Goal: Task Accomplishment & Management: Complete application form

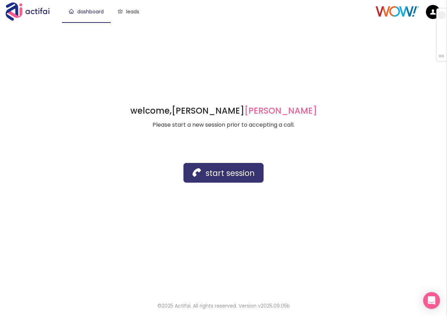
drag, startPoint x: 0, startPoint y: 0, endPoint x: 202, endPoint y: 171, distance: 265.0
click at [202, 171] on button "start session" at bounding box center [224, 173] width 80 height 20
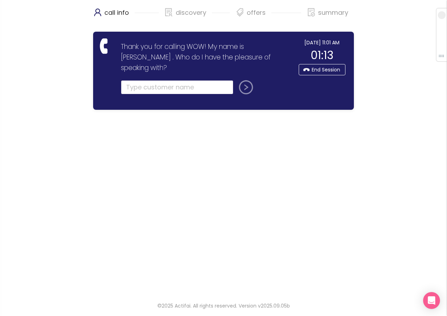
click at [140, 80] on input "text" at bounding box center [177, 87] width 113 height 14
type input "[PERSON_NAME]"
click at [245, 80] on button "submit" at bounding box center [244, 87] width 17 height 14
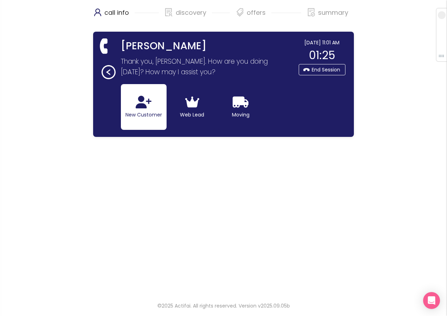
click at [141, 108] on icon "button" at bounding box center [144, 102] width 16 height 13
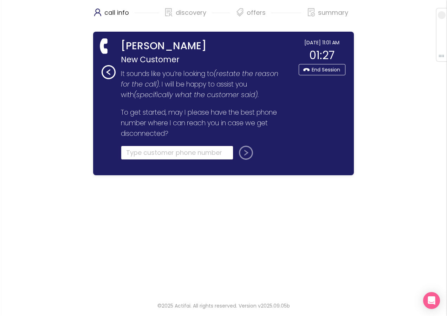
click at [135, 153] on input "tel" at bounding box center [177, 153] width 113 height 14
click at [130, 149] on input "tel" at bounding box center [177, 153] width 113 height 14
type input "[PHONE_NUMBER]"
click at [244, 151] on button "submit" at bounding box center [244, 153] width 17 height 14
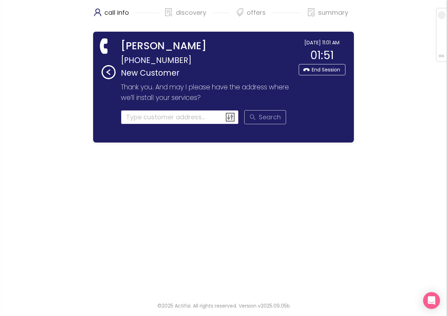
click at [141, 118] on input at bounding box center [180, 117] width 118 height 14
drag, startPoint x: 173, startPoint y: 118, endPoint x: 159, endPoint y: 119, distance: 13.4
click at [159, 119] on input "32503 barcarly sq 48093" at bounding box center [180, 117] width 118 height 14
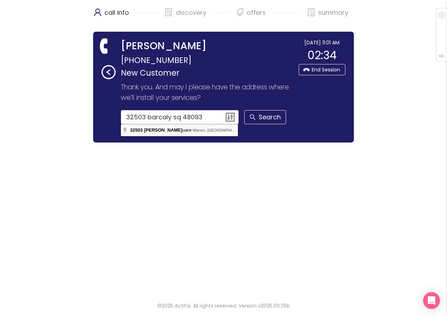
type input "[STREET_ADDRESS][PERSON_NAME]"
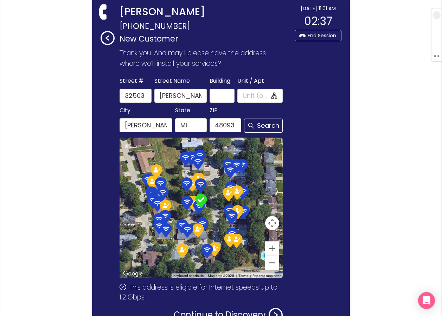
scroll to position [84, 0]
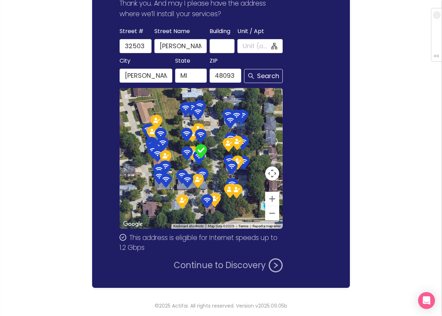
click at [204, 266] on button "Continue to Discovery" at bounding box center [228, 265] width 109 height 14
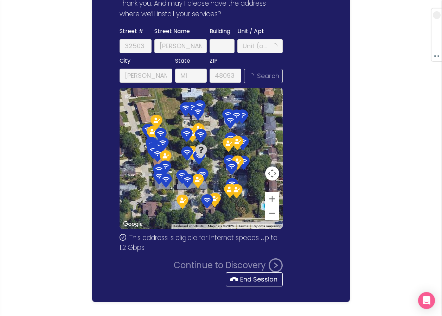
scroll to position [0, 0]
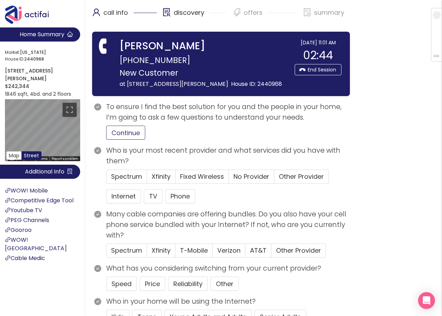
click at [138, 129] on button "Continue" at bounding box center [125, 133] width 39 height 14
click at [150, 282] on button "Price" at bounding box center [153, 283] width 26 height 14
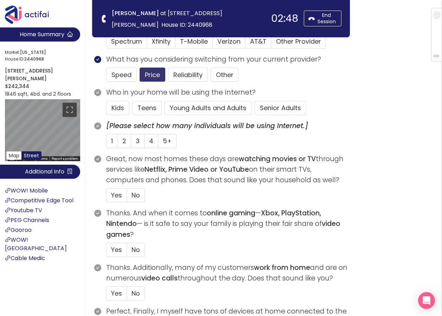
scroll to position [141, 0]
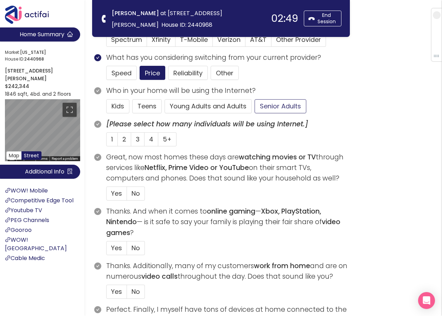
drag, startPoint x: 276, startPoint y: 109, endPoint x: 267, endPoint y: 120, distance: 14.5
click at [276, 109] on button "Senior Adults" at bounding box center [281, 106] width 52 height 14
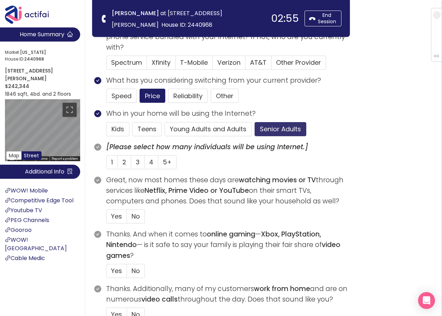
scroll to position [106, 0]
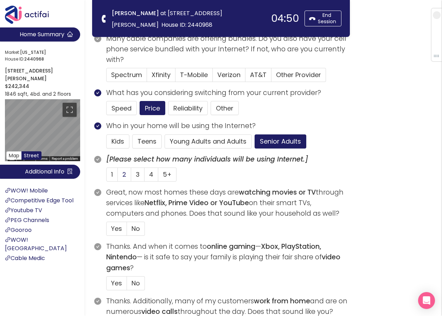
click at [122, 173] on span "2" at bounding box center [124, 174] width 4 height 9
click at [118, 177] on input "2" at bounding box center [118, 177] width 0 height 0
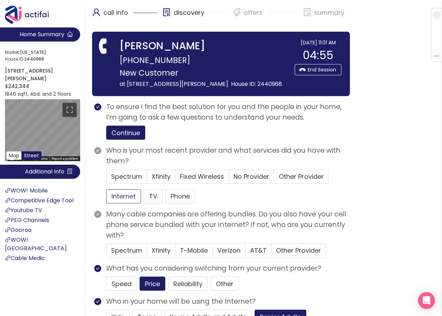
click at [126, 196] on button "Internet" at bounding box center [123, 196] width 35 height 14
click at [244, 172] on span "No Provider" at bounding box center [252, 176] width 36 height 9
click at [229, 179] on input "No Provider" at bounding box center [229, 179] width 0 height 0
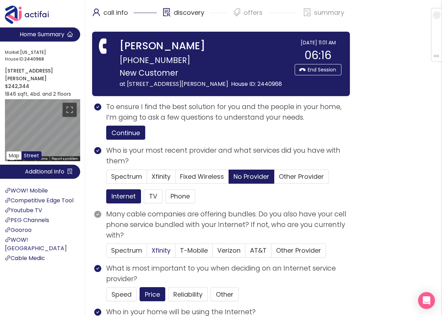
click at [152, 250] on span "Xfinity" at bounding box center [161, 250] width 19 height 9
click at [147, 253] on input "Xfinity" at bounding box center [147, 253] width 0 height 0
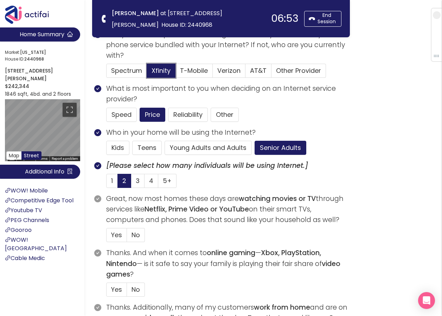
scroll to position [141, 0]
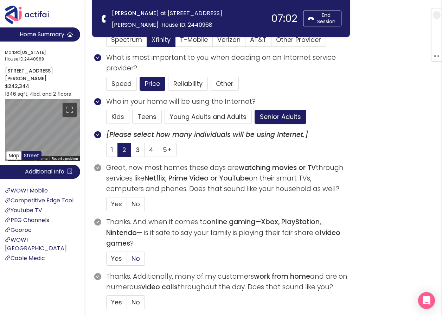
click at [139, 257] on span "No" at bounding box center [136, 258] width 8 height 9
click at [127, 261] on input "No" at bounding box center [127, 261] width 0 height 0
drag, startPoint x: 136, startPoint y: 301, endPoint x: 145, endPoint y: 300, distance: 9.3
click at [137, 302] on span "No" at bounding box center [136, 302] width 8 height 9
click at [127, 304] on input "No" at bounding box center [127, 304] width 0 height 0
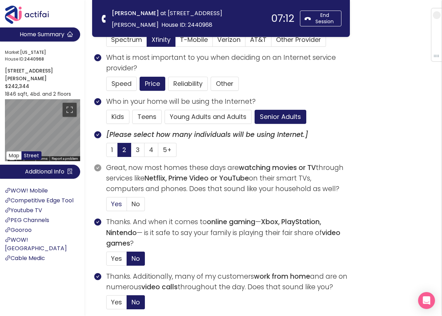
click at [116, 203] on span "Yes" at bounding box center [116, 203] width 11 height 9
click at [107, 206] on input "Yes" at bounding box center [107, 206] width 0 height 0
click at [119, 255] on span "Yes" at bounding box center [116, 258] width 11 height 9
click at [107, 261] on input "Yes" at bounding box center [107, 261] width 0 height 0
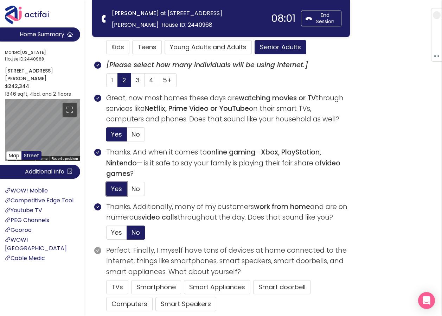
scroll to position [211, 0]
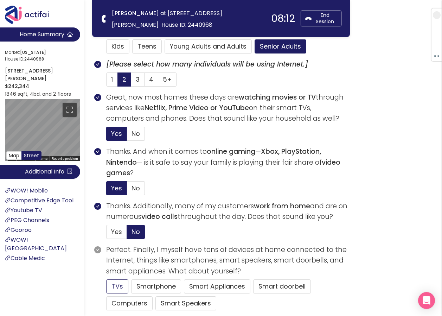
click at [114, 287] on button "TVs" at bounding box center [117, 286] width 22 height 14
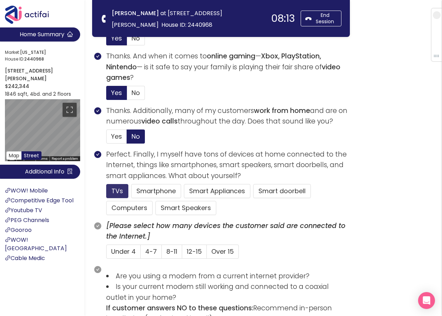
scroll to position [317, 0]
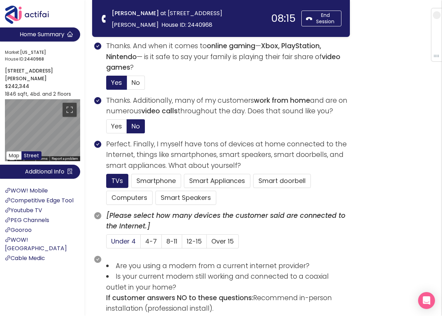
click at [129, 241] on span "Under 4" at bounding box center [123, 241] width 25 height 9
click at [107, 243] on input "Under 4" at bounding box center [107, 243] width 0 height 0
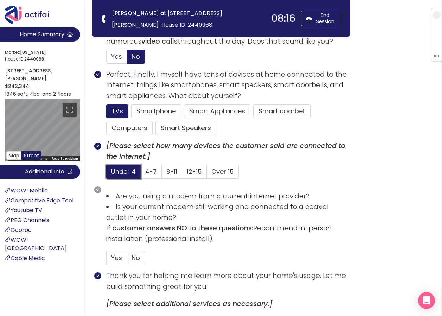
scroll to position [387, 0]
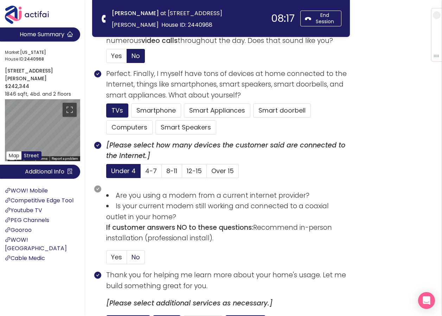
click at [136, 257] on span "No" at bounding box center [136, 257] width 8 height 9
click at [127, 259] on input "No" at bounding box center [127, 259] width 0 height 0
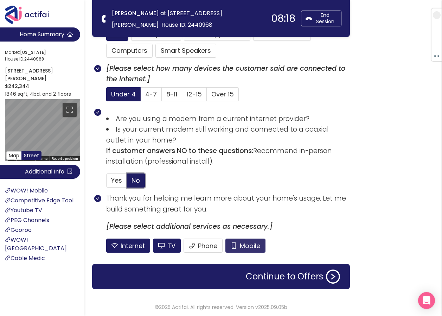
scroll to position [465, 0]
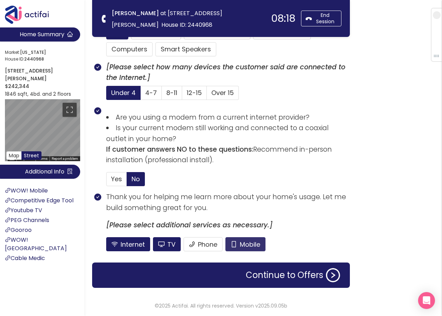
click at [239, 247] on button "Mobile" at bounding box center [245, 244] width 40 height 14
click at [160, 242] on button "TV" at bounding box center [167, 244] width 28 height 14
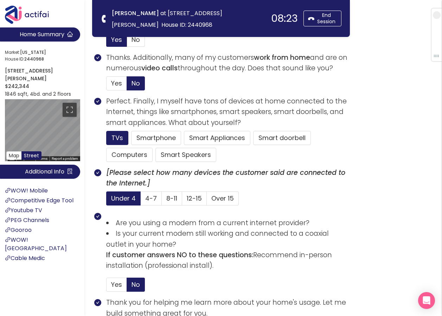
scroll to position [324, 0]
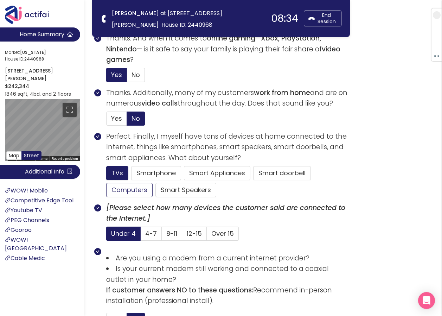
click at [118, 192] on button "Computers" at bounding box center [129, 190] width 46 height 14
drag, startPoint x: 195, startPoint y: 193, endPoint x: 274, endPoint y: 239, distance: 91.6
click at [274, 239] on section "[Please select how many devices the customer said are connected to the Internet…" at bounding box center [228, 225] width 244 height 44
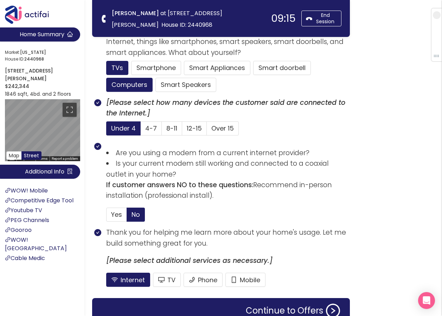
scroll to position [430, 0]
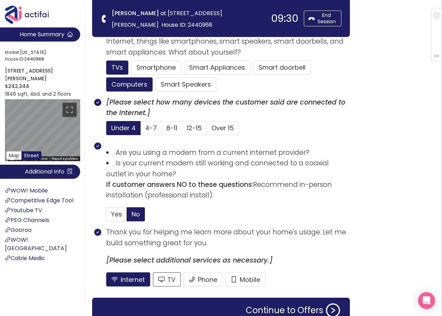
click at [172, 280] on button "TV" at bounding box center [167, 279] width 28 height 14
click at [144, 128] on label "4-7" at bounding box center [151, 128] width 21 height 14
click at [141, 130] on input "4-7" at bounding box center [141, 130] width 0 height 0
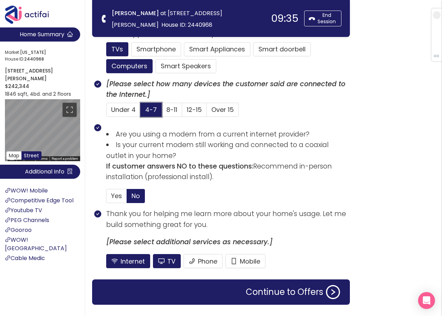
scroll to position [465, 0]
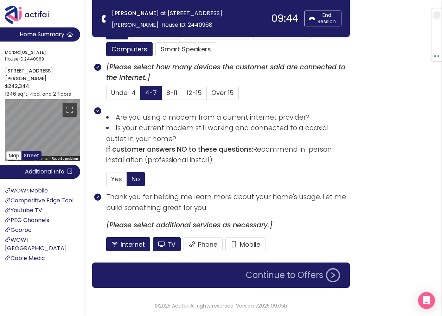
click at [277, 274] on button "Continue to Offers" at bounding box center [293, 275] width 103 height 14
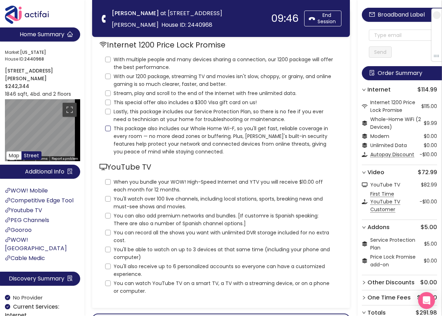
scroll to position [0, 0]
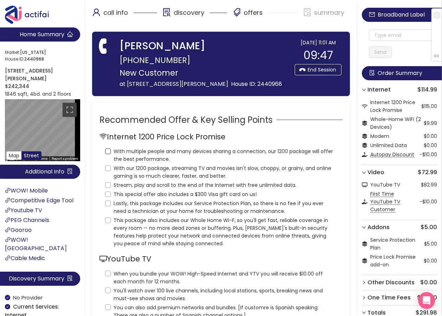
click at [107, 151] on input "With multiple people and many devices sharing a connection, our 1200 package wi…" at bounding box center [108, 151] width 6 height 6
checkbox input "true"
click at [108, 169] on input "With our 1200 package, streaming TV and movies isn't slow, choppy, or grainy, a…" at bounding box center [108, 168] width 6 height 6
checkbox input "true"
click at [107, 185] on input "Stream, play and scroll to the end of the Internet with free unlimited data." at bounding box center [108, 185] width 6 height 6
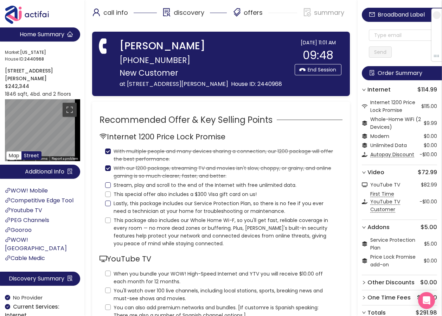
checkbox input "true"
click at [109, 194] on input "This special offer also includes a $300 Visa gift card on us!" at bounding box center [108, 194] width 6 height 6
checkbox input "true"
click at [107, 203] on input "Lastly, this package includes our Service Protection Plan, so there is no fee i…" at bounding box center [108, 203] width 6 height 6
checkbox input "true"
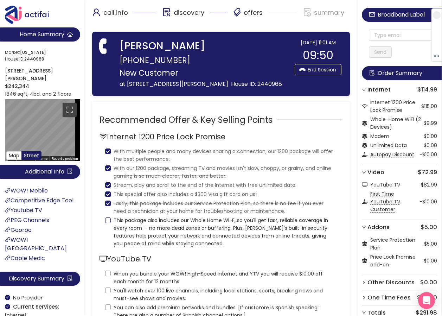
click at [106, 220] on input "This package also includes our Whole Home Wi-F, so you'll get fast, reliable co…" at bounding box center [108, 220] width 6 height 6
checkbox input "true"
click at [108, 270] on label "When you bundle your WOW! High-Speed Internet and YTV you will receive $10.00 o…" at bounding box center [221, 276] width 232 height 17
click at [108, 270] on input "When you bundle your WOW! High-Speed Internet and YTV you will receive $10.00 o…" at bounding box center [108, 273] width 6 height 6
checkbox input "true"
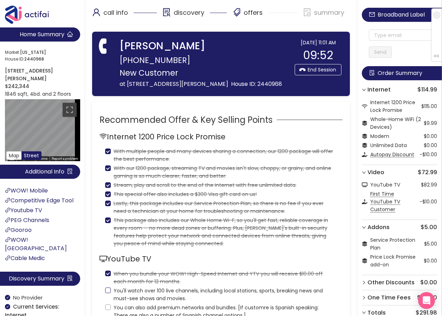
click at [108, 290] on input "You'll watch over 100 live channels, including local stations, sports, breaking…" at bounding box center [108, 290] width 6 height 6
checkbox input "true"
click at [108, 309] on input "You can also add premium networks and bundles. [If customre is Spanish speaking…" at bounding box center [108, 307] width 6 height 6
checkbox input "true"
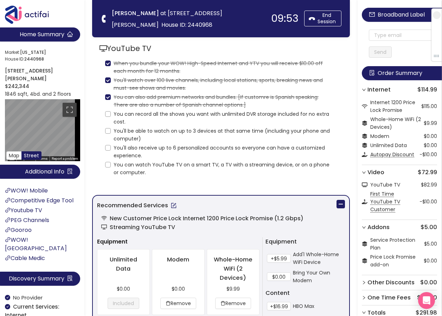
scroll to position [141, 0]
click at [108, 114] on input "You can record all the shows you want with unlimited DVR storage included for n…" at bounding box center [108, 114] width 6 height 6
checkbox input "true"
click at [108, 132] on input "You'll be able to watch on up to 3 devices at that same time (including your ph…" at bounding box center [108, 131] width 6 height 6
checkbox input "true"
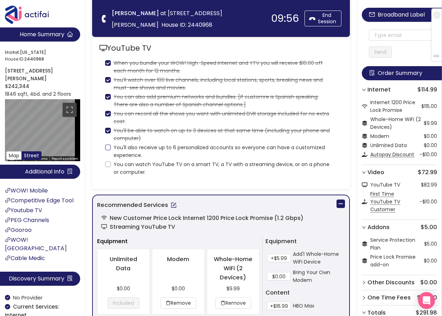
click at [105, 149] on input "You'll also receive up to 6 personalized accounts so everyone can have a custom…" at bounding box center [108, 148] width 6 height 6
checkbox input "true"
click at [106, 168] on label "You can watch YouTube TV on a smart TV, a TV with a streaming device, or on a p…" at bounding box center [221, 167] width 232 height 17
click at [106, 167] on input "You can watch YouTube TV on a smart TV, a TV with a streaming device, or on a p…" at bounding box center [108, 164] width 6 height 6
checkbox input "true"
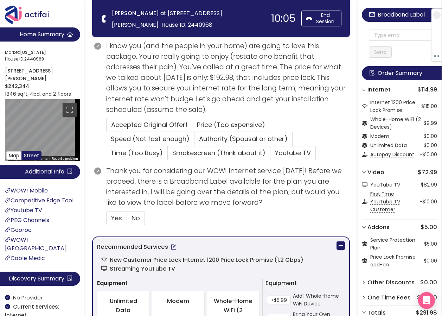
scroll to position [317, 0]
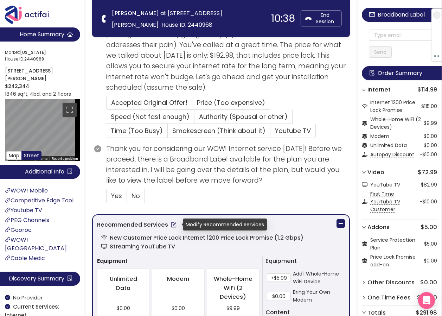
click at [172, 226] on button "button" at bounding box center [173, 224] width 11 height 11
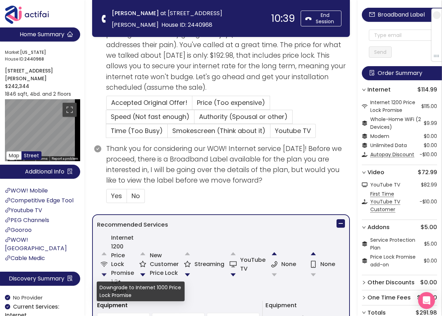
click at [103, 269] on button "button" at bounding box center [104, 275] width 14 height 14
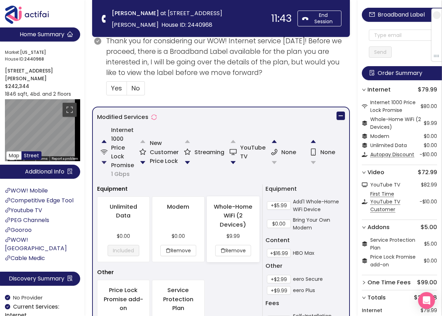
scroll to position [457, 0]
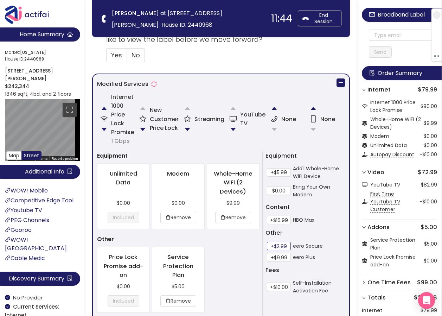
click at [282, 247] on button "+$2.99" at bounding box center [279, 246] width 24 height 8
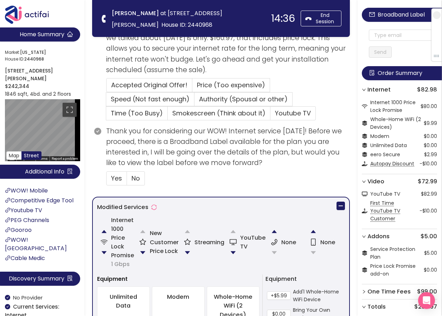
scroll to position [352, 0]
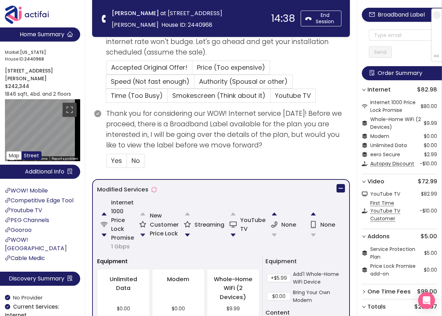
click at [145, 232] on button "button" at bounding box center [143, 235] width 14 height 14
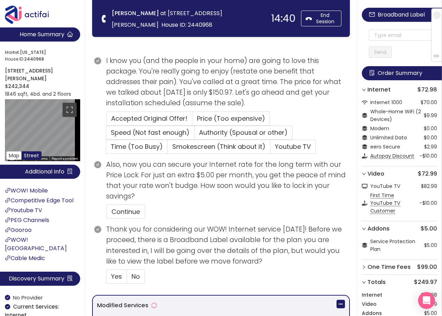
scroll to position [395, 0]
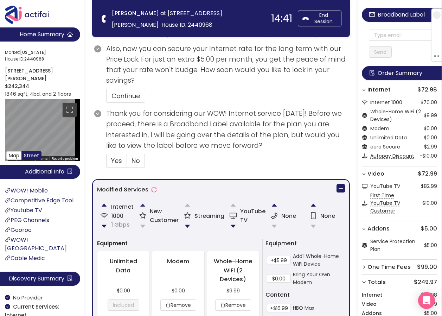
click at [142, 206] on button "button" at bounding box center [143, 205] width 14 height 14
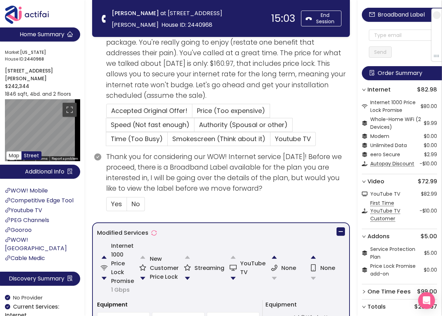
scroll to position [317, 0]
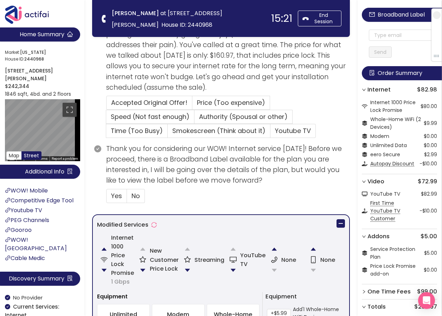
click at [92, 71] on div at bounding box center [99, 81] width 14 height 125
click at [144, 266] on button "button" at bounding box center [143, 270] width 14 height 14
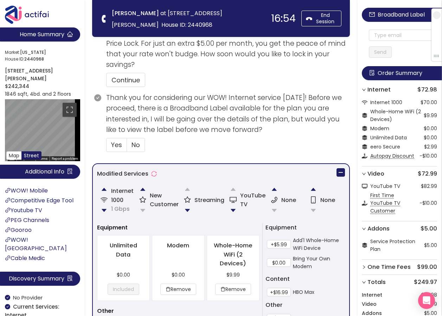
scroll to position [422, 0]
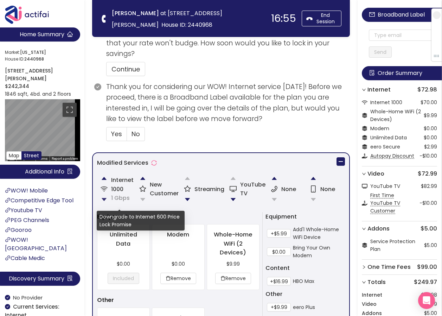
click at [104, 198] on button "button" at bounding box center [104, 199] width 14 height 14
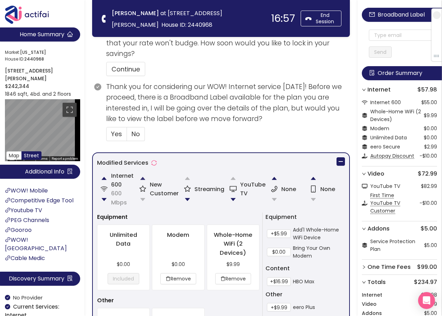
click at [143, 180] on button "button" at bounding box center [143, 178] width 14 height 14
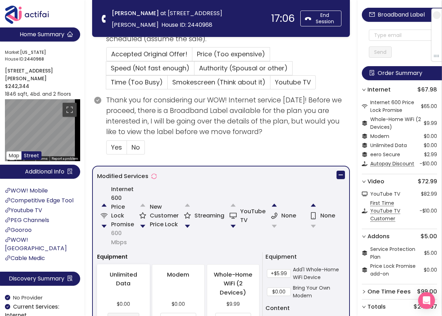
scroll to position [378, 0]
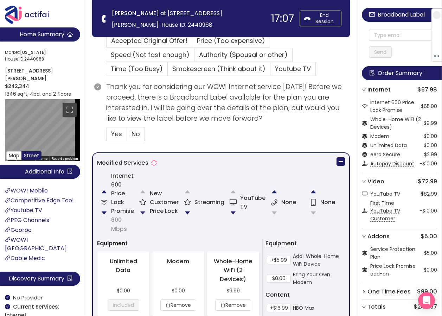
click at [141, 210] on button "button" at bounding box center [143, 213] width 14 height 14
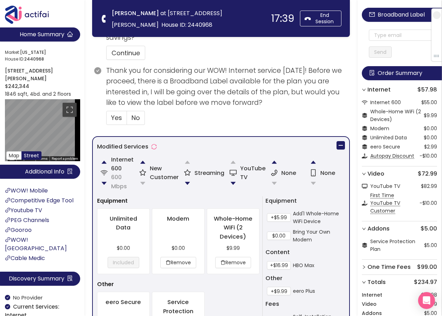
scroll to position [422, 0]
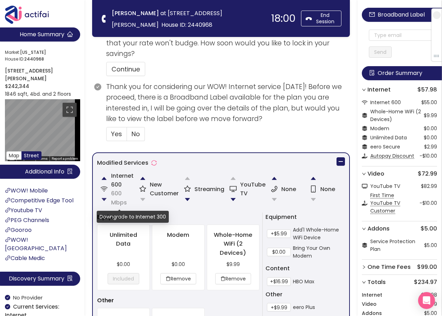
click at [104, 200] on button "button" at bounding box center [104, 199] width 14 height 14
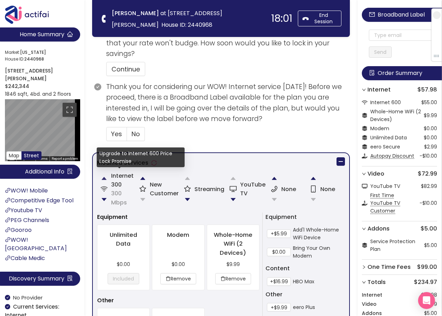
click at [106, 176] on button "button" at bounding box center [104, 178] width 14 height 14
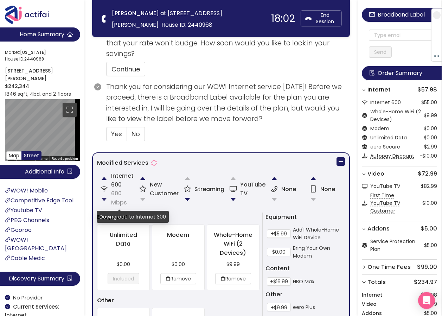
click at [104, 197] on button "button" at bounding box center [104, 199] width 14 height 14
click at [144, 177] on button "button" at bounding box center [143, 178] width 14 height 14
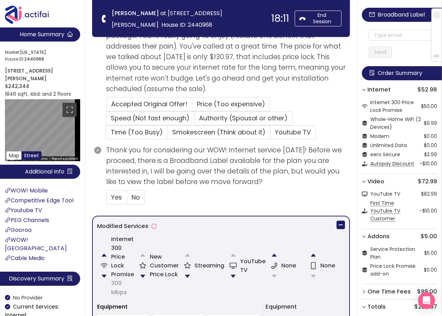
scroll to position [308, 0]
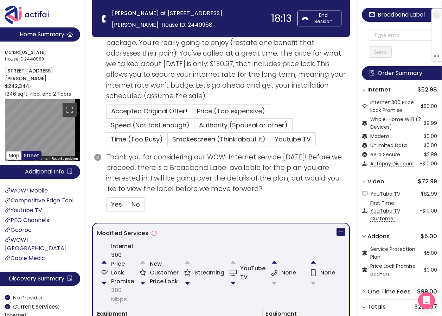
click at [143, 279] on button "button" at bounding box center [143, 283] width 14 height 14
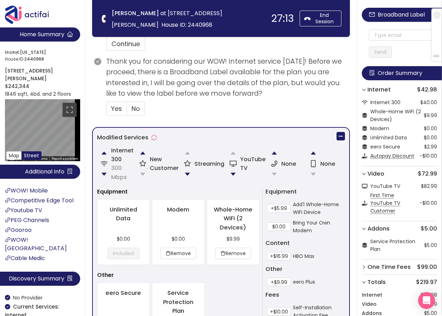
scroll to position [449, 0]
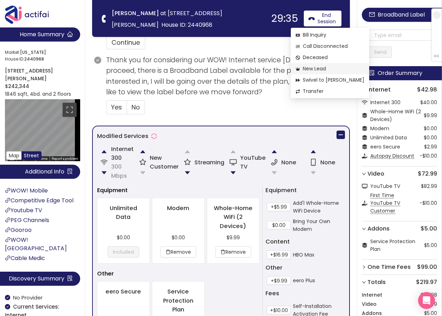
click at [309, 67] on span "New Lead" at bounding box center [330, 69] width 69 height 8
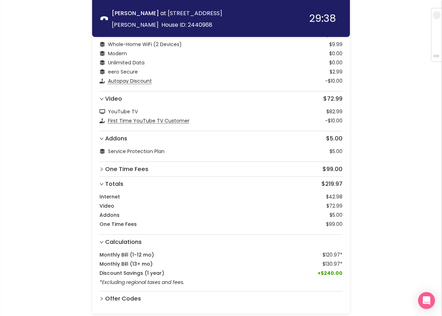
scroll to position [154, 0]
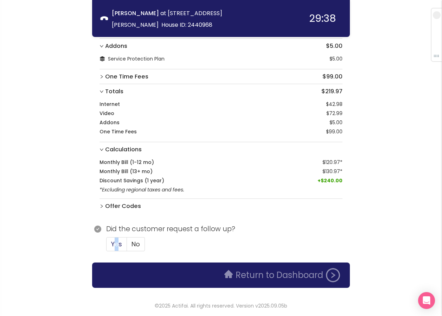
click at [113, 243] on span "Yes" at bounding box center [116, 243] width 11 height 9
click at [116, 244] on span "Yes" at bounding box center [116, 243] width 11 height 9
click at [107, 246] on input "Yes" at bounding box center [107, 246] width 0 height 0
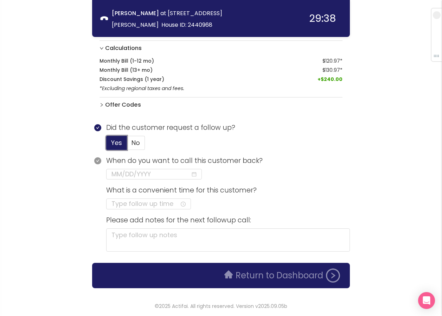
scroll to position [256, 0]
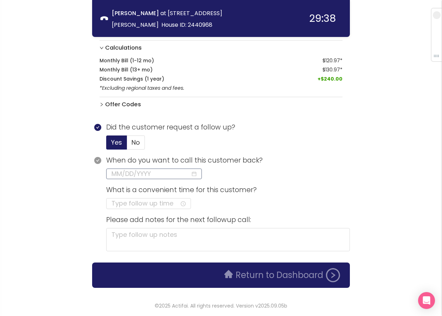
click at [142, 170] on input at bounding box center [150, 174] width 79 height 10
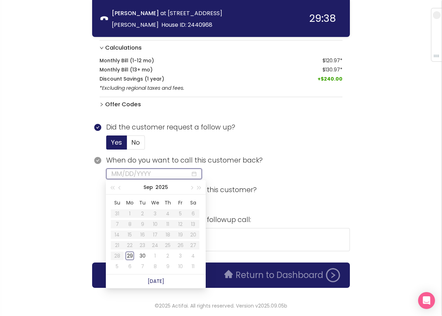
type input "[DATE]"
click at [130, 256] on div "29" at bounding box center [130, 255] width 8 height 8
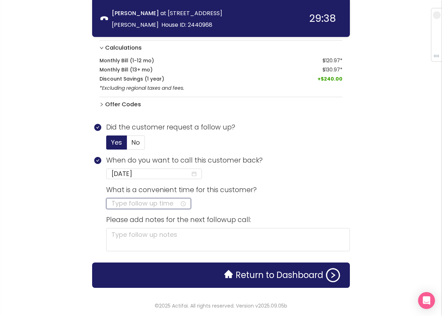
click at [133, 204] on input at bounding box center [145, 203] width 68 height 10
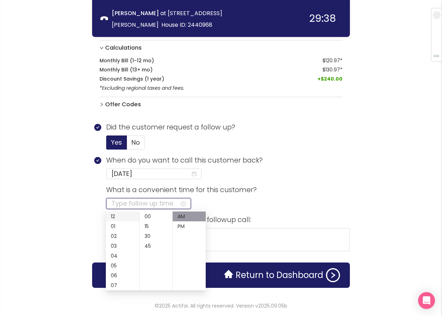
click at [111, 216] on div "12" at bounding box center [122, 216] width 33 height 10
click at [147, 217] on div "00" at bounding box center [156, 216] width 33 height 10
click at [183, 226] on div "PM" at bounding box center [189, 226] width 33 height 10
type input "12:00 PM"
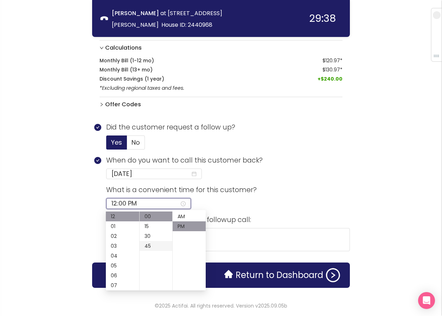
scroll to position [10, 0]
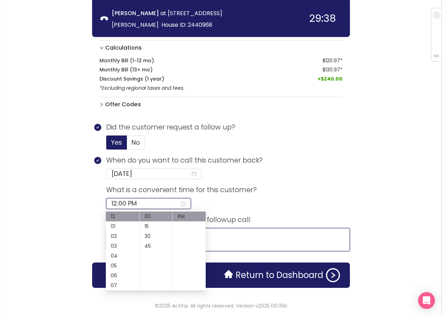
click at [228, 238] on textarea at bounding box center [228, 239] width 244 height 23
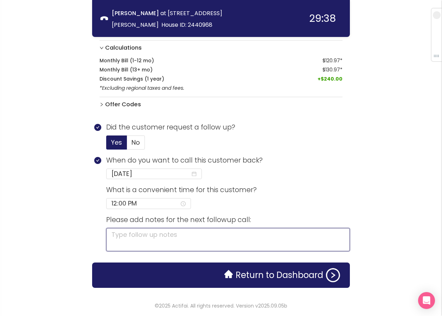
type textarea "m"
type textarea "mo"
type textarea "mob"
type textarea "mobi"
type textarea "mobil"
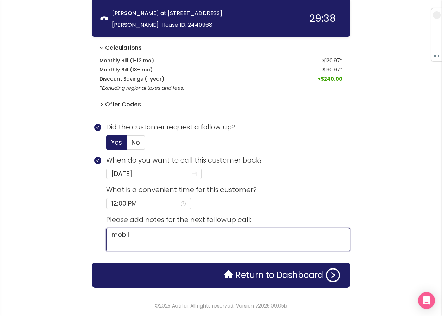
type textarea "mobile"
type textarea "mobile,"
type textarea "mobile, f"
type textarea "mobile, fr"
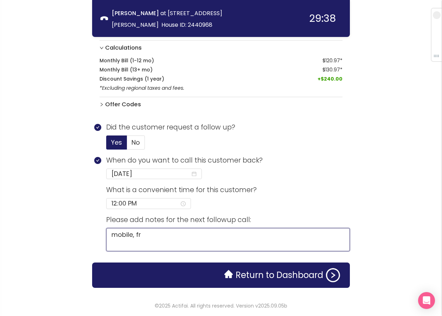
type textarea "mobile, frd"
type textarea "mobile, frdl"
type textarea "mobile, frdly"
type textarea "mobile, frdly,"
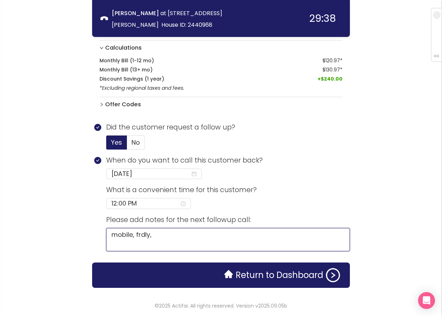
type textarea "mobile, frdly, 3"
type textarea "mobile, frdly, 30"
type textarea "mobile, frdly, 300"
type textarea "mobile, frdly, 300 m"
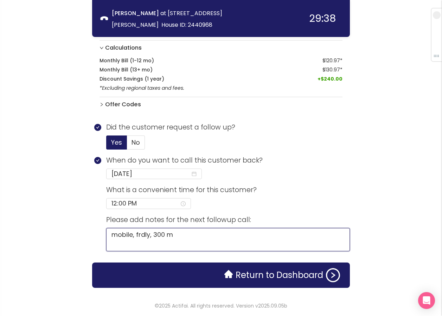
type textarea "mobile, frdly, 300 me"
type textarea "mobile, frdly, 300 meg"
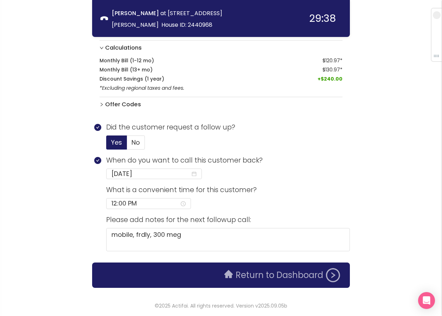
click at [292, 273] on button "Return to Dashboard" at bounding box center [282, 275] width 124 height 14
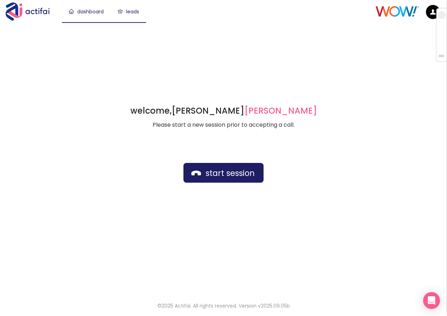
click at [139, 13] on link "leads" at bounding box center [128, 11] width 21 height 7
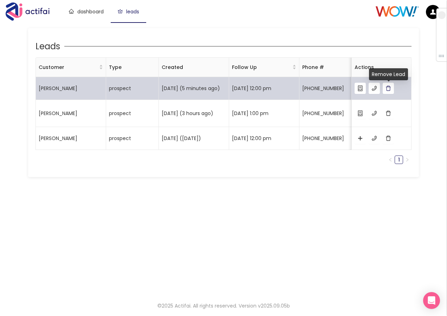
click at [391, 92] on button "button" at bounding box center [388, 88] width 11 height 11
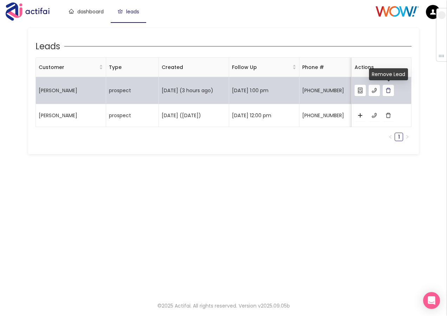
click at [388, 91] on button "button" at bounding box center [388, 90] width 11 height 11
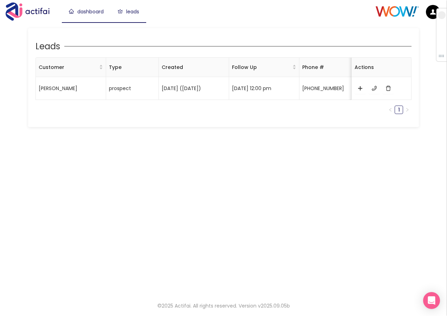
click at [89, 13] on link "dashboard" at bounding box center [86, 11] width 35 height 7
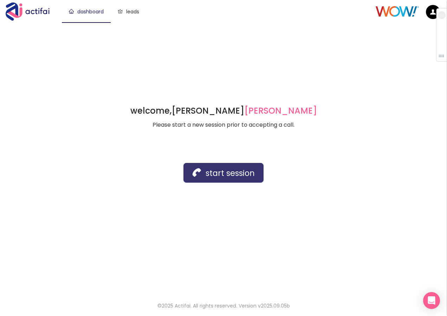
click at [243, 180] on button "start session" at bounding box center [224, 173] width 80 height 20
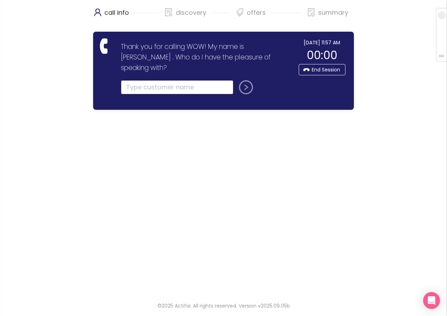
click at [137, 80] on input "text" at bounding box center [177, 87] width 113 height 14
click at [156, 80] on input "[PERSON_NAME]" at bounding box center [177, 87] width 113 height 14
click at [153, 80] on input "[PERSON_NAME]" at bounding box center [177, 87] width 113 height 14
click at [156, 80] on input "[PERSON_NAME]" at bounding box center [177, 87] width 113 height 14
type input "[PERSON_NAME]"
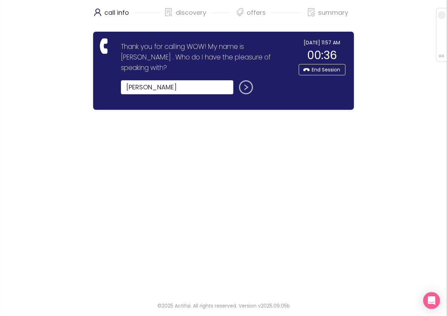
click at [243, 80] on button "submit" at bounding box center [244, 87] width 17 height 14
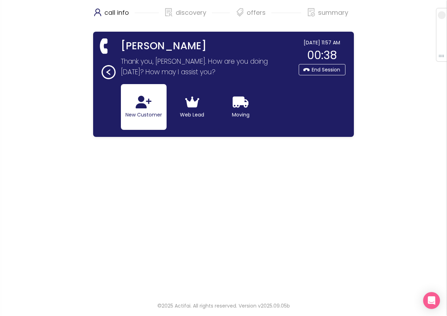
click at [151, 107] on icon "button" at bounding box center [144, 102] width 16 height 13
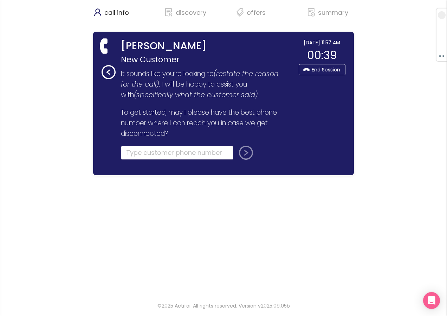
click at [130, 156] on input "tel" at bounding box center [177, 153] width 113 height 14
type input "[PHONE_NUMBER]"
click at [248, 151] on button "submit" at bounding box center [244, 153] width 17 height 14
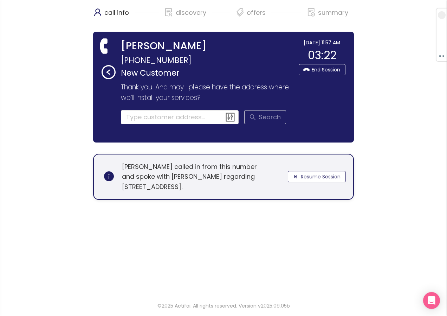
click at [318, 177] on button "Resume Session" at bounding box center [317, 176] width 58 height 11
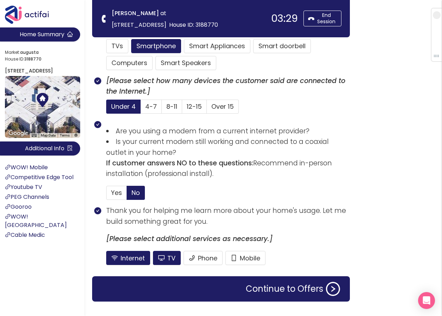
scroll to position [465, 0]
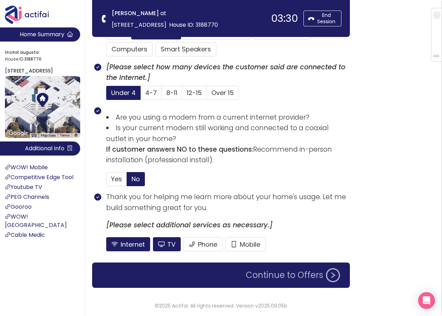
click at [273, 270] on button "Continue to Offers" at bounding box center [293, 275] width 103 height 14
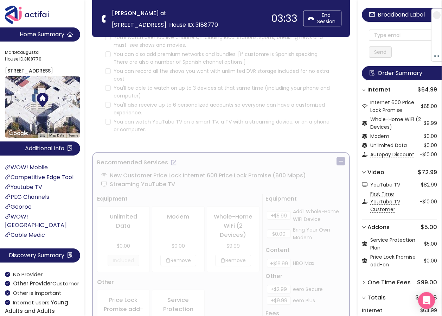
scroll to position [0, 0]
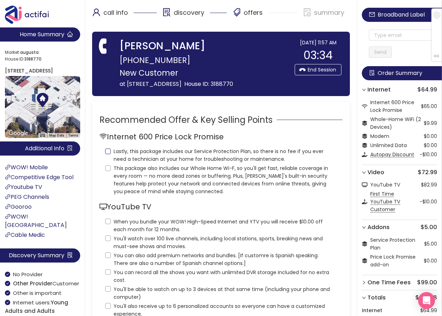
click at [108, 154] on input "Lastly, this package includes our Service Protection Plan, so there is no fee i…" at bounding box center [108, 151] width 6 height 6
checkbox input "true"
click at [109, 171] on input "This package also includes our Whole Home Wi-F, so you'll get fast, reliable co…" at bounding box center [108, 168] width 6 height 6
checkbox input "true"
click at [106, 224] on input "When you bundle your WOW! High-Speed Internet and YTV you will receive $10.00 o…" at bounding box center [108, 221] width 6 height 6
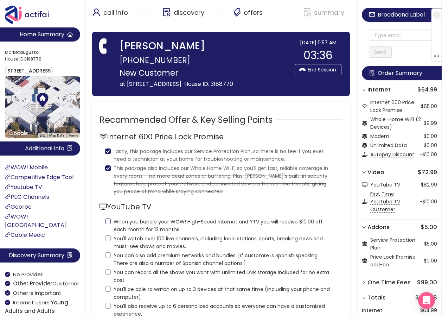
checkbox input "true"
click at [108, 241] on input "You'll watch over 100 live channels, including local stations, sports, breaking…" at bounding box center [108, 238] width 6 height 6
checkbox input "true"
click at [107, 258] on input "You can also add premium networks and bundles. [If customre is Spanish speaking…" at bounding box center [108, 255] width 6 height 6
checkbox input "true"
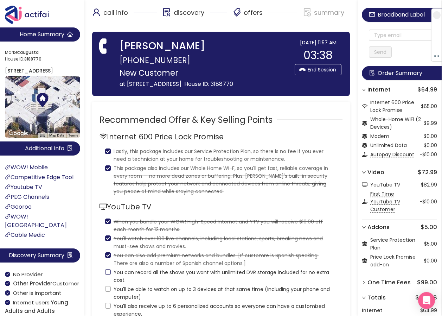
click at [106, 275] on input "You can record all the shows you want with unlimited DVR storage included for n…" at bounding box center [108, 272] width 6 height 6
checkbox input "true"
click at [105, 292] on input "You'll be able to watch on up to 3 devices at that same time (including your ph…" at bounding box center [108, 289] width 6 height 6
checkbox input "true"
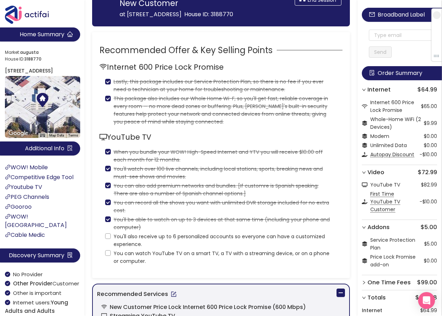
scroll to position [70, 0]
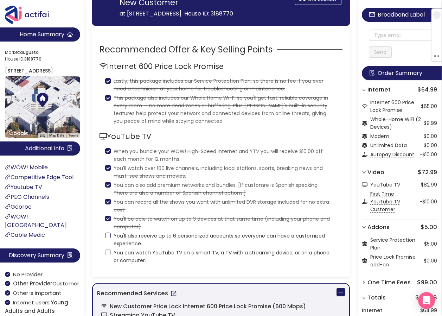
drag, startPoint x: 108, startPoint y: 244, endPoint x: 108, endPoint y: 251, distance: 7.0
click at [108, 238] on input "You'll also receive up to 6 personalized accounts so everyone can have a custom…" at bounding box center [108, 235] width 6 height 6
checkbox input "true"
click at [107, 258] on label "You can watch YouTube TV on a smart TV, a TV with a streaming device, or on a p…" at bounding box center [221, 255] width 232 height 17
click at [107, 255] on input "You can watch YouTube TV on a smart TV, a TV with a streaming device, or on a p…" at bounding box center [108, 252] width 6 height 6
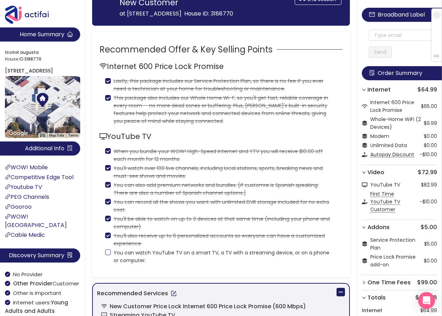
checkbox input "true"
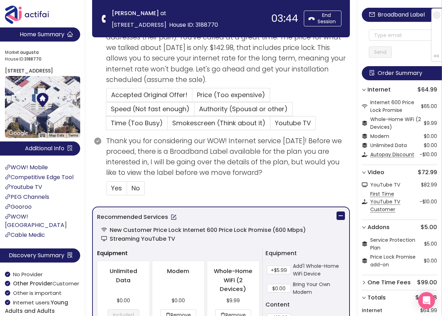
scroll to position [281, 0]
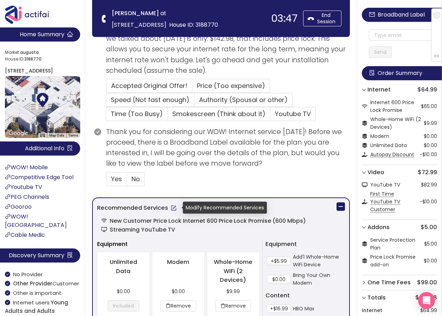
click at [172, 207] on button "button" at bounding box center [173, 207] width 11 height 11
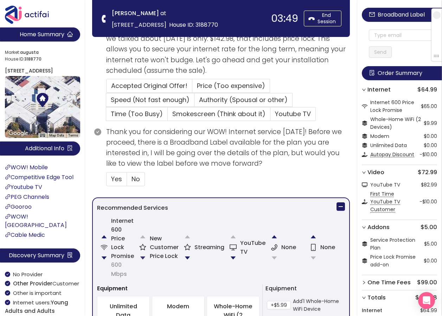
click at [143, 256] on button "button" at bounding box center [143, 258] width 14 height 14
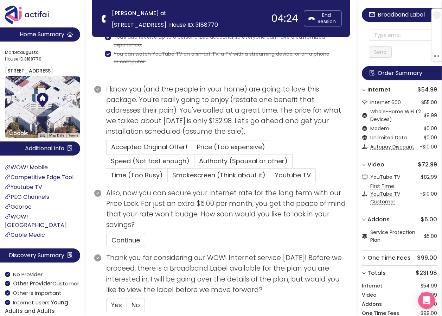
scroll to position [211, 0]
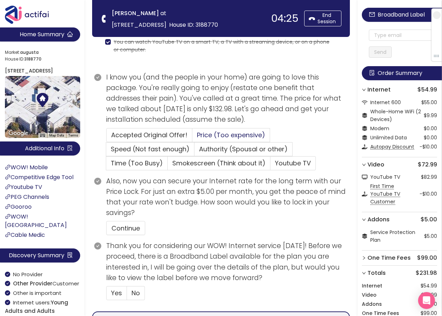
click at [212, 134] on span "Price (Too expensive)" at bounding box center [231, 134] width 68 height 9
click at [192, 137] on input "Price (Too expensive)" at bounding box center [192, 137] width 0 height 0
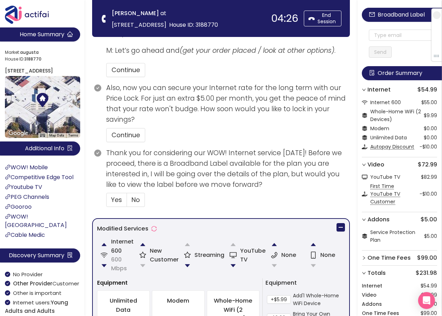
scroll to position [387, 0]
click at [102, 267] on button "button" at bounding box center [104, 265] width 14 height 14
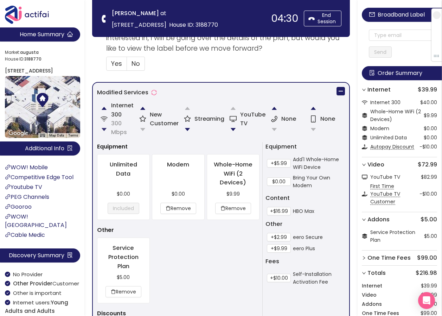
scroll to position [528, 0]
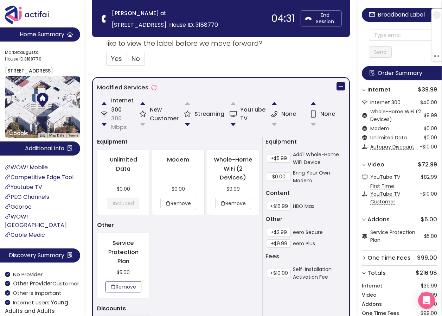
drag, startPoint x: 121, startPoint y: 287, endPoint x: 125, endPoint y: 285, distance: 4.4
click at [121, 287] on button "Remove" at bounding box center [124, 286] width 36 height 11
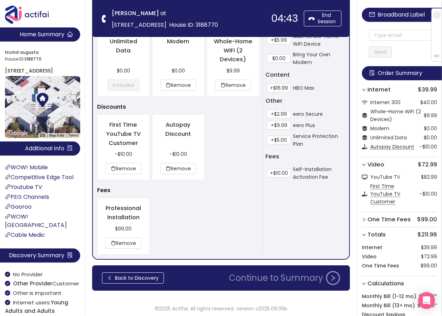
scroll to position [649, 0]
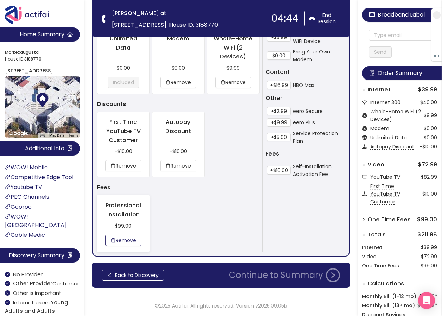
click at [131, 243] on button "Remove" at bounding box center [124, 240] width 36 height 11
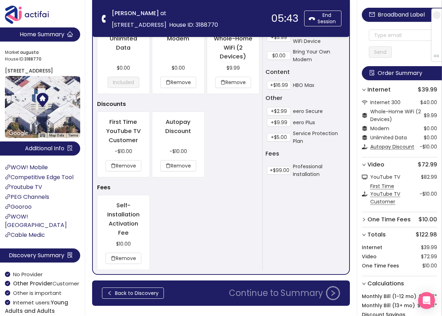
click at [205, 25] on section "[PERSON_NAME] at [STREET_ADDRESS][GEOGRAPHIC_DATA] ID: 3188770" at bounding box center [190, 18] width 164 height 23
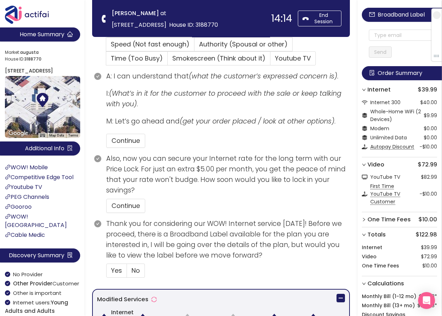
scroll to position [226, 0]
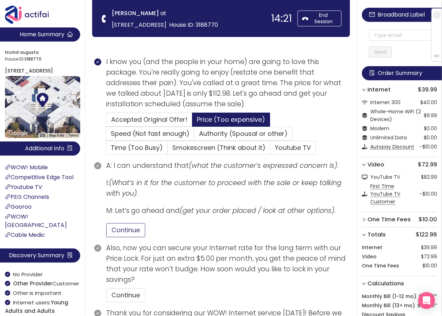
click at [127, 229] on button "Continue" at bounding box center [125, 230] width 39 height 14
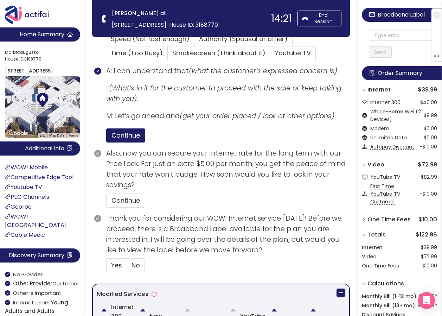
scroll to position [332, 0]
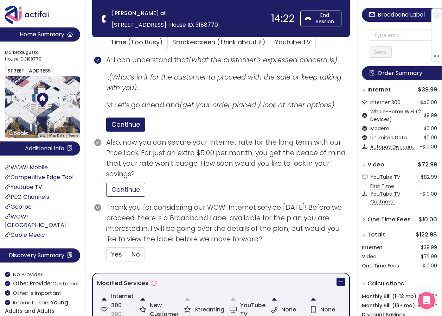
click at [126, 192] on button "Continue" at bounding box center [125, 190] width 39 height 14
click at [133, 254] on span "No" at bounding box center [136, 254] width 8 height 9
click at [127, 256] on input "No" at bounding box center [127, 256] width 0 height 0
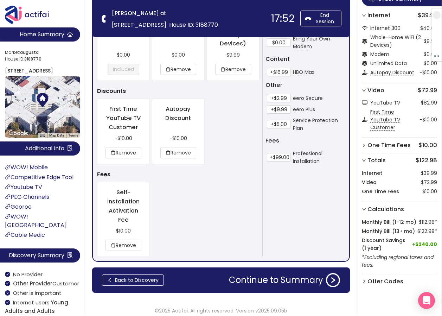
scroll to position [666, 0]
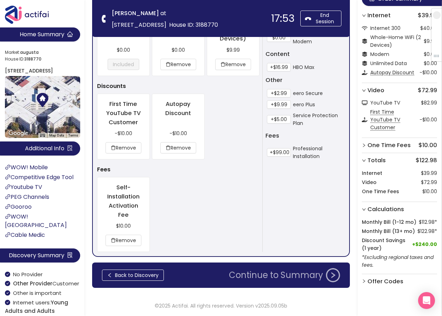
click at [266, 281] on button "Continue to Summary" at bounding box center [285, 275] width 120 height 14
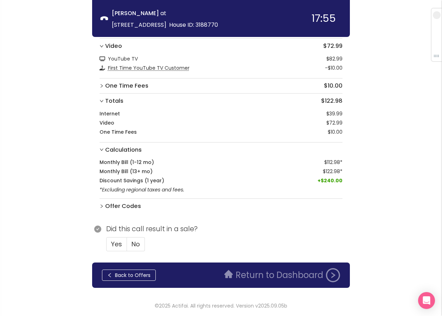
scroll to position [89, 0]
click at [137, 241] on span "No" at bounding box center [136, 243] width 8 height 9
click at [127, 246] on input "No" at bounding box center [127, 246] width 0 height 0
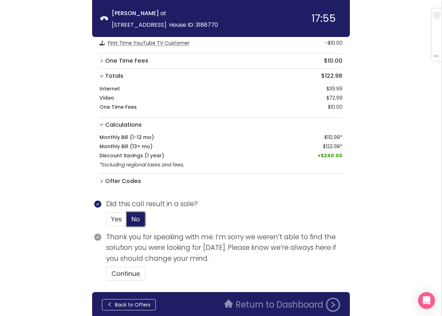
scroll to position [143, 0]
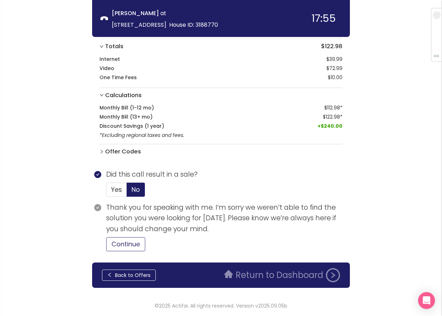
drag, startPoint x: 128, startPoint y: 247, endPoint x: 148, endPoint y: 246, distance: 20.4
click at [129, 247] on button "Continue" at bounding box center [125, 244] width 39 height 14
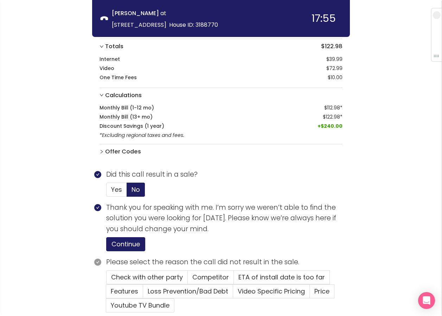
scroll to position [205, 0]
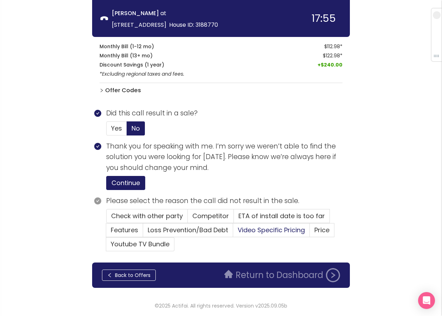
click at [286, 230] on span "Video Specific Pricing" at bounding box center [271, 229] width 67 height 9
click at [233, 232] on input "Video Specific Pricing" at bounding box center [233, 232] width 0 height 0
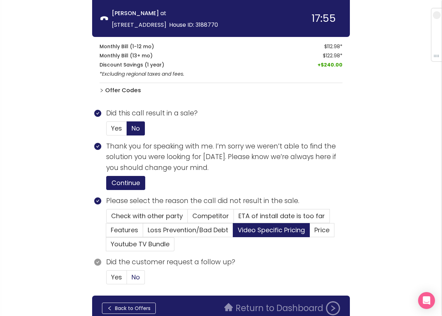
click at [135, 273] on span "No" at bounding box center [136, 277] width 8 height 9
click at [127, 279] on input "No" at bounding box center [127, 279] width 0 height 0
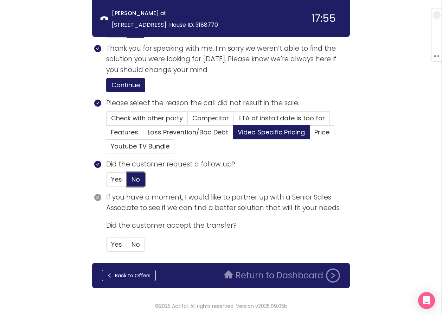
scroll to position [303, 0]
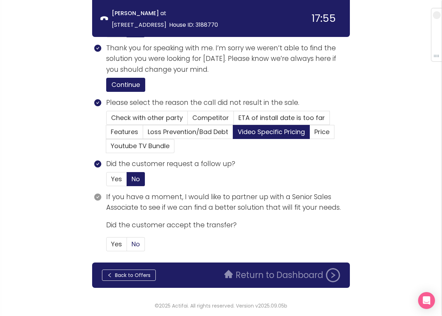
click at [132, 242] on label "No" at bounding box center [136, 244] width 18 height 14
click at [127, 246] on input "No" at bounding box center [127, 246] width 0 height 0
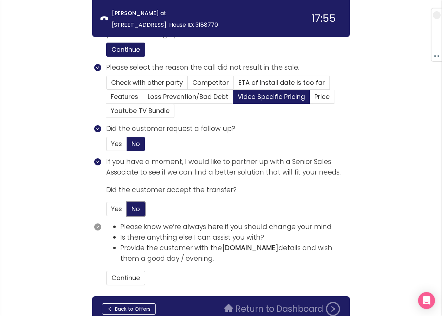
scroll to position [372, 0]
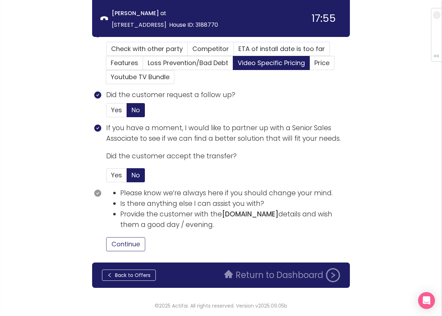
drag, startPoint x: 124, startPoint y: 244, endPoint x: 131, endPoint y: 243, distance: 7.1
click at [130, 243] on button "Continue" at bounding box center [125, 244] width 39 height 14
click at [249, 276] on button "Return to Dashboard" at bounding box center [282, 275] width 124 height 14
